Goal: Transaction & Acquisition: Book appointment/travel/reservation

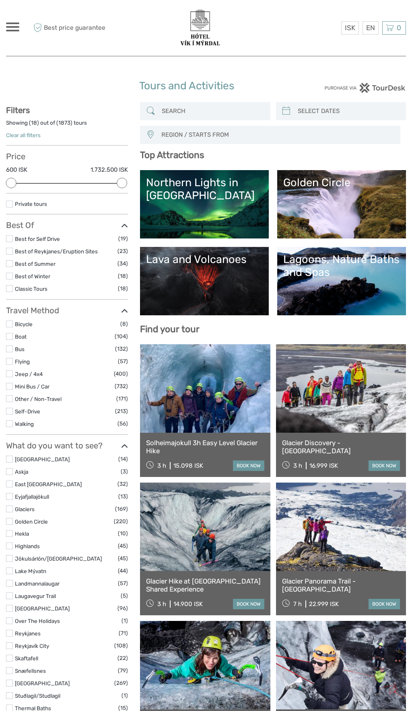
select select
click at [205, 201] on div "Northern Lights in [GEOGRAPHIC_DATA]" at bounding box center [204, 189] width 117 height 26
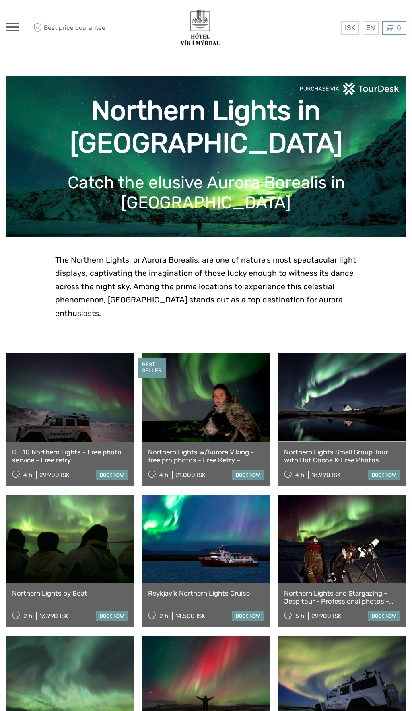
click at [214, 470] on div "Northern Lights w/Aurora Viking - free pro photos - Free Retry – minibus 4 h 21…" at bounding box center [206, 464] width 128 height 44
click at [221, 388] on link at bounding box center [206, 398] width 128 height 88
